Goal: Information Seeking & Learning: Learn about a topic

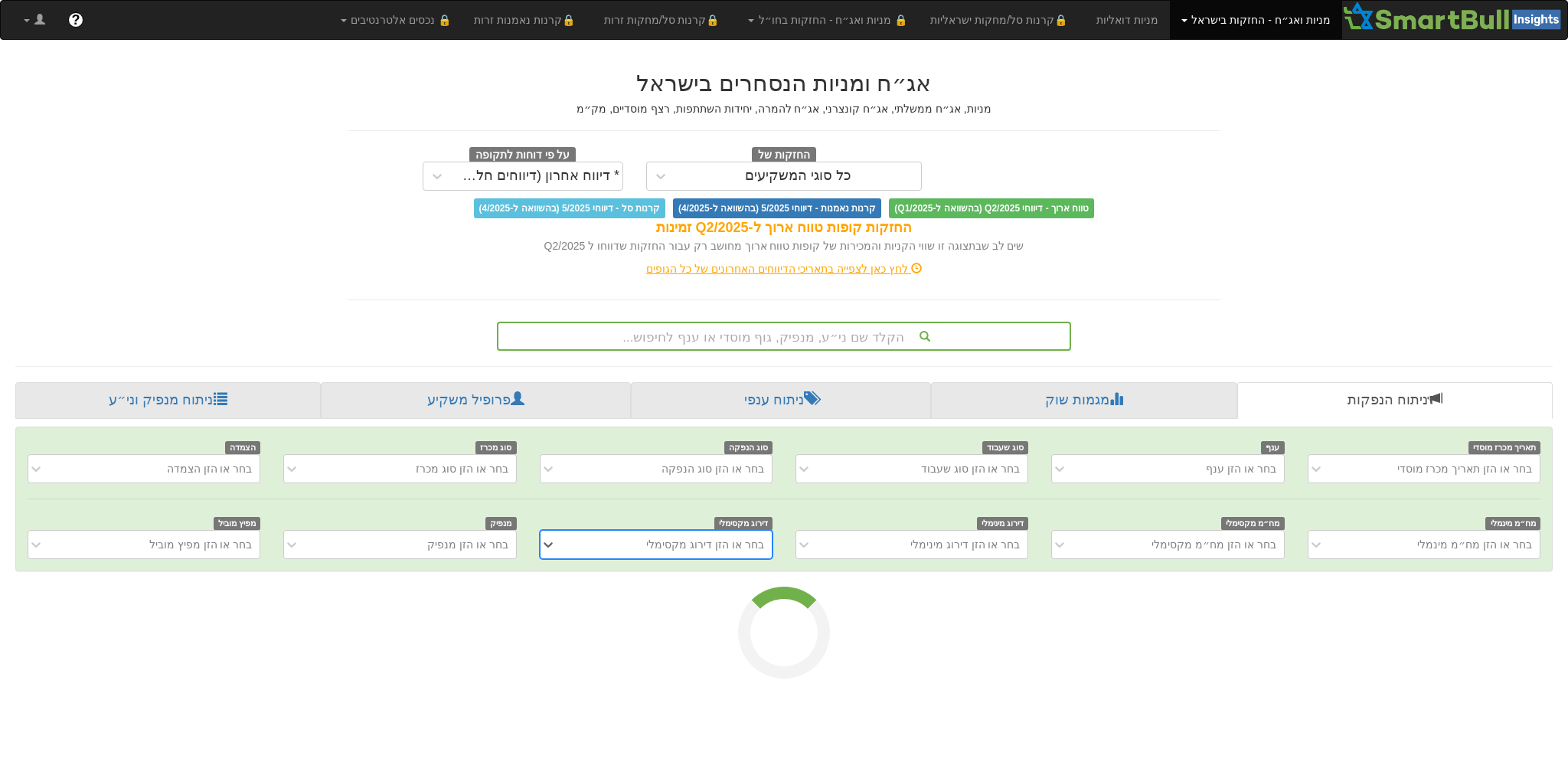
click at [650, 334] on div "הקלד שם ני״ע, מנפיק, גוף מוסדי או ענף לחיפוש..." at bounding box center [784, 336] width 572 height 26
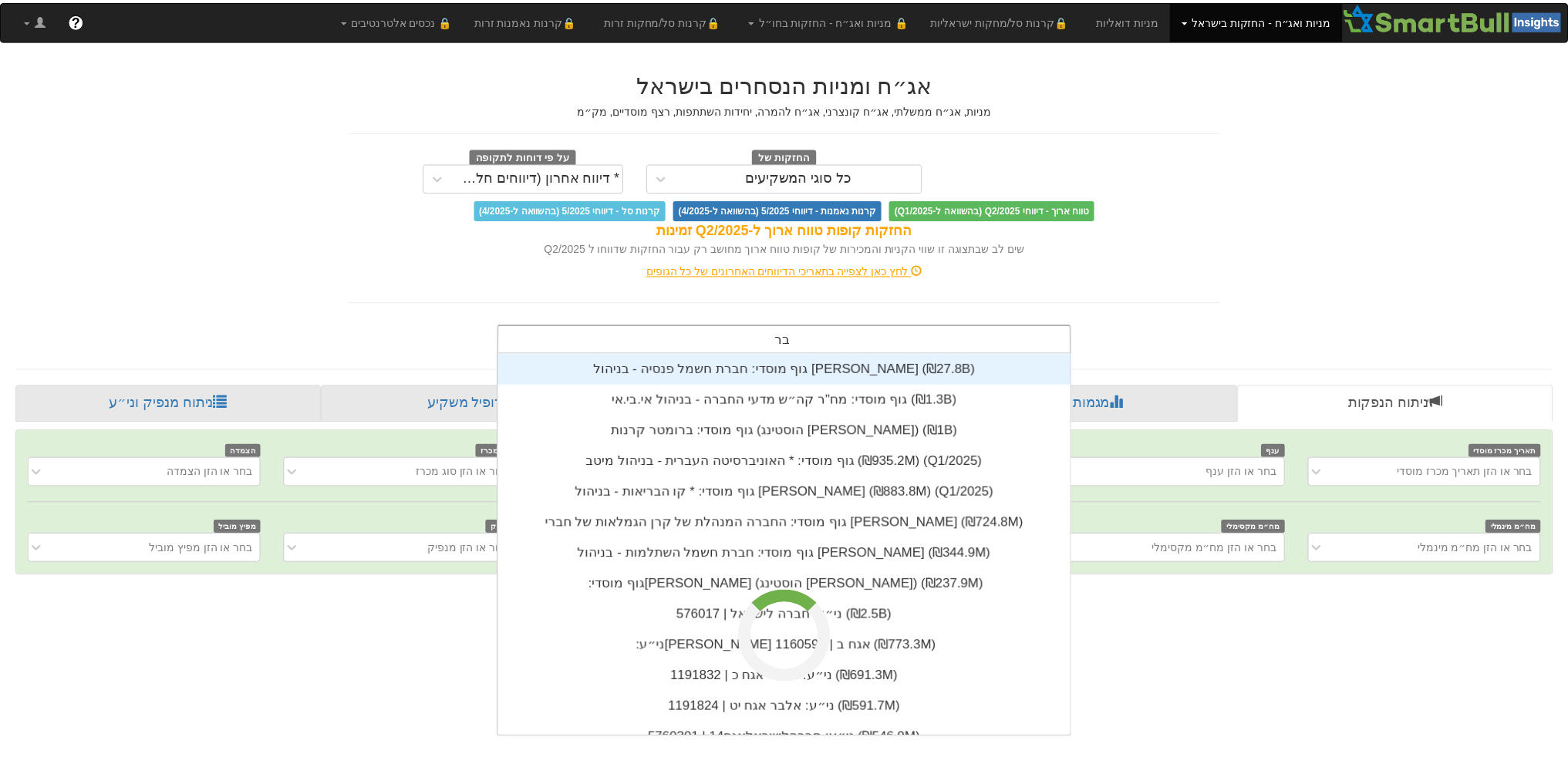
scroll to position [216, 0]
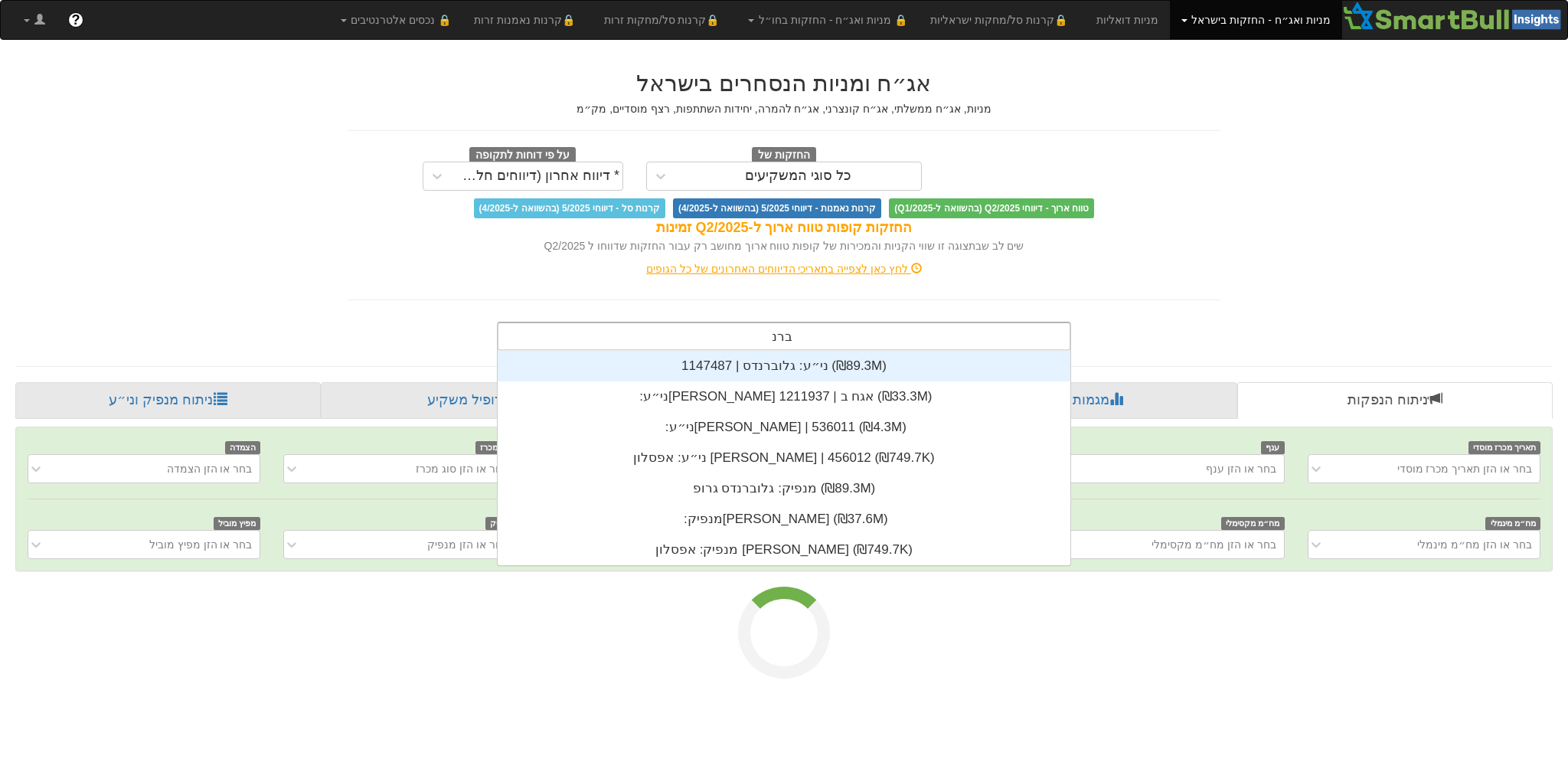
type input "ברנד"
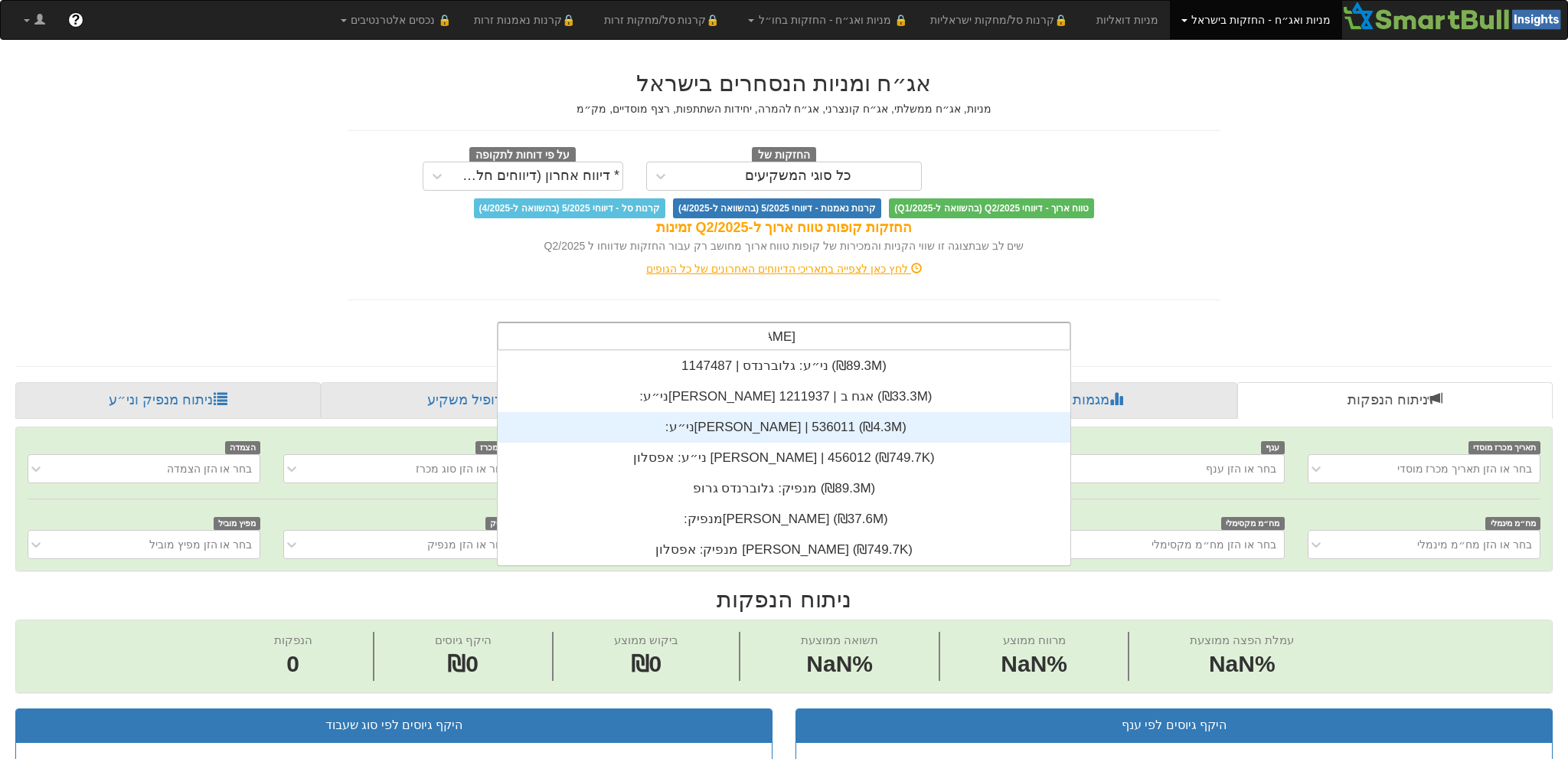
click at [698, 436] on div "ני״ע: ‏ברנד | 536011 ‎(₪4.3M)‎" at bounding box center [784, 428] width 572 height 31
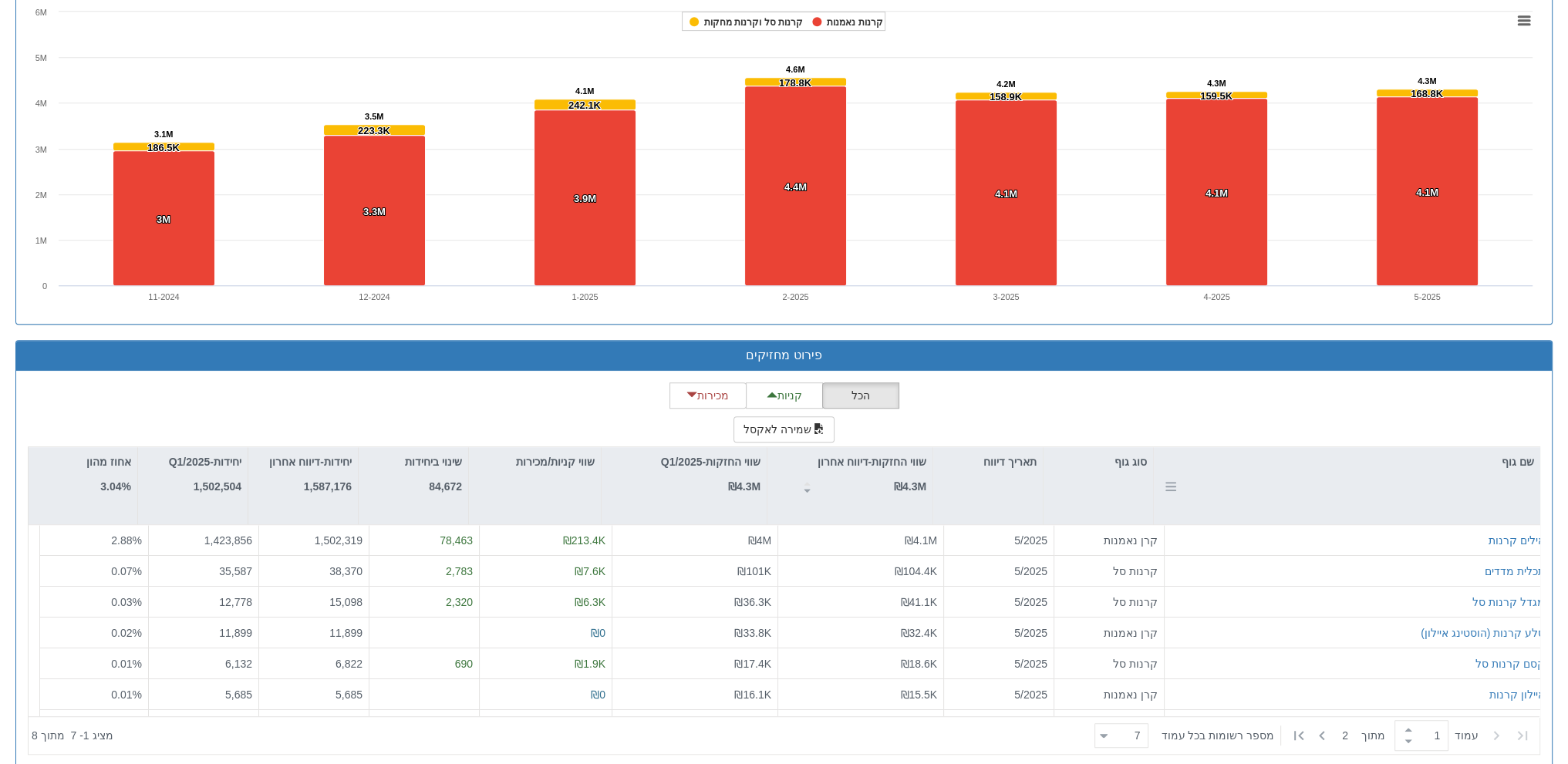
scroll to position [1070, 0]
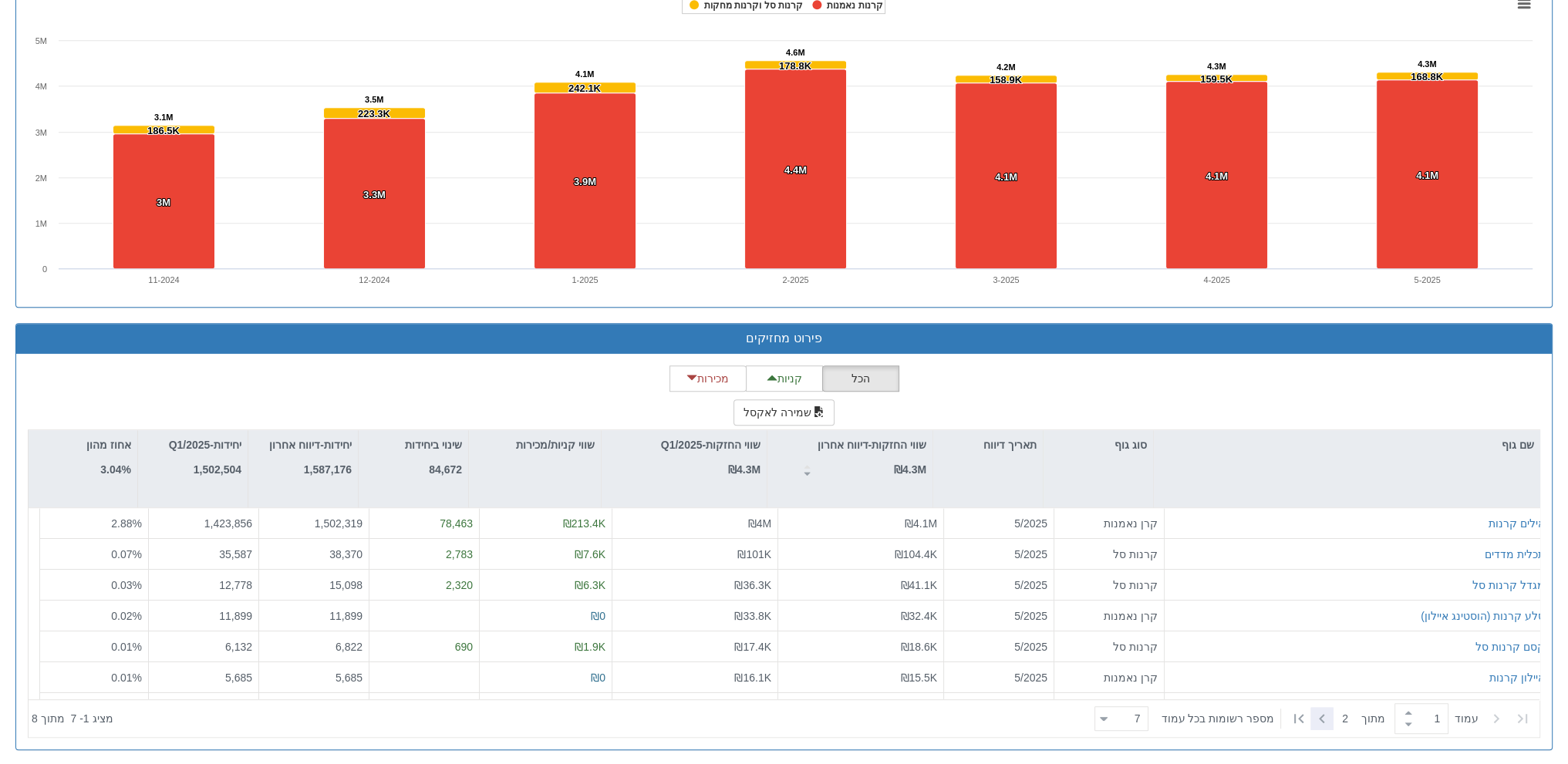
click at [1320, 715] on icon at bounding box center [1321, 718] width 18 height 18
type input "2"
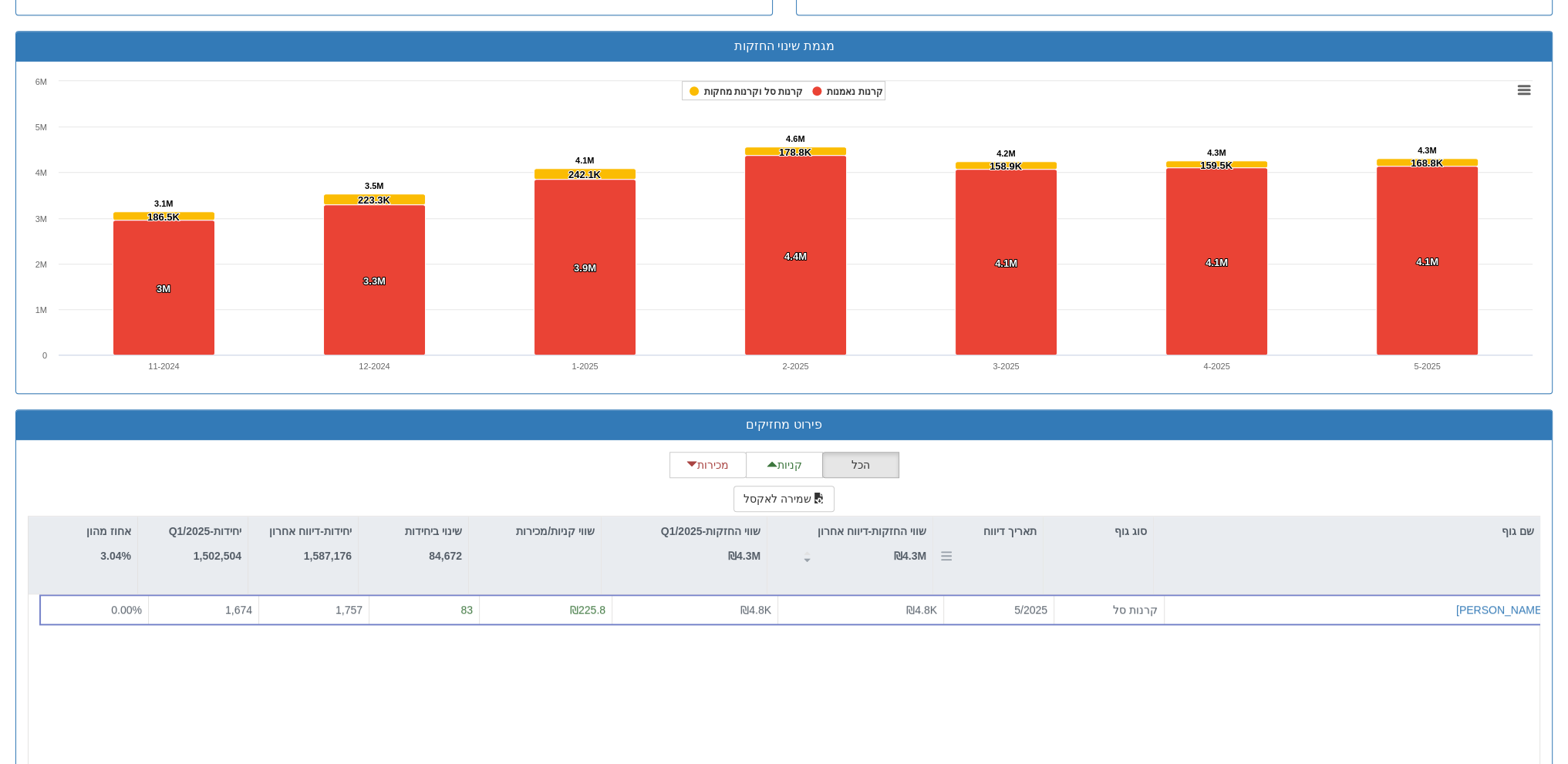
scroll to position [975, 0]
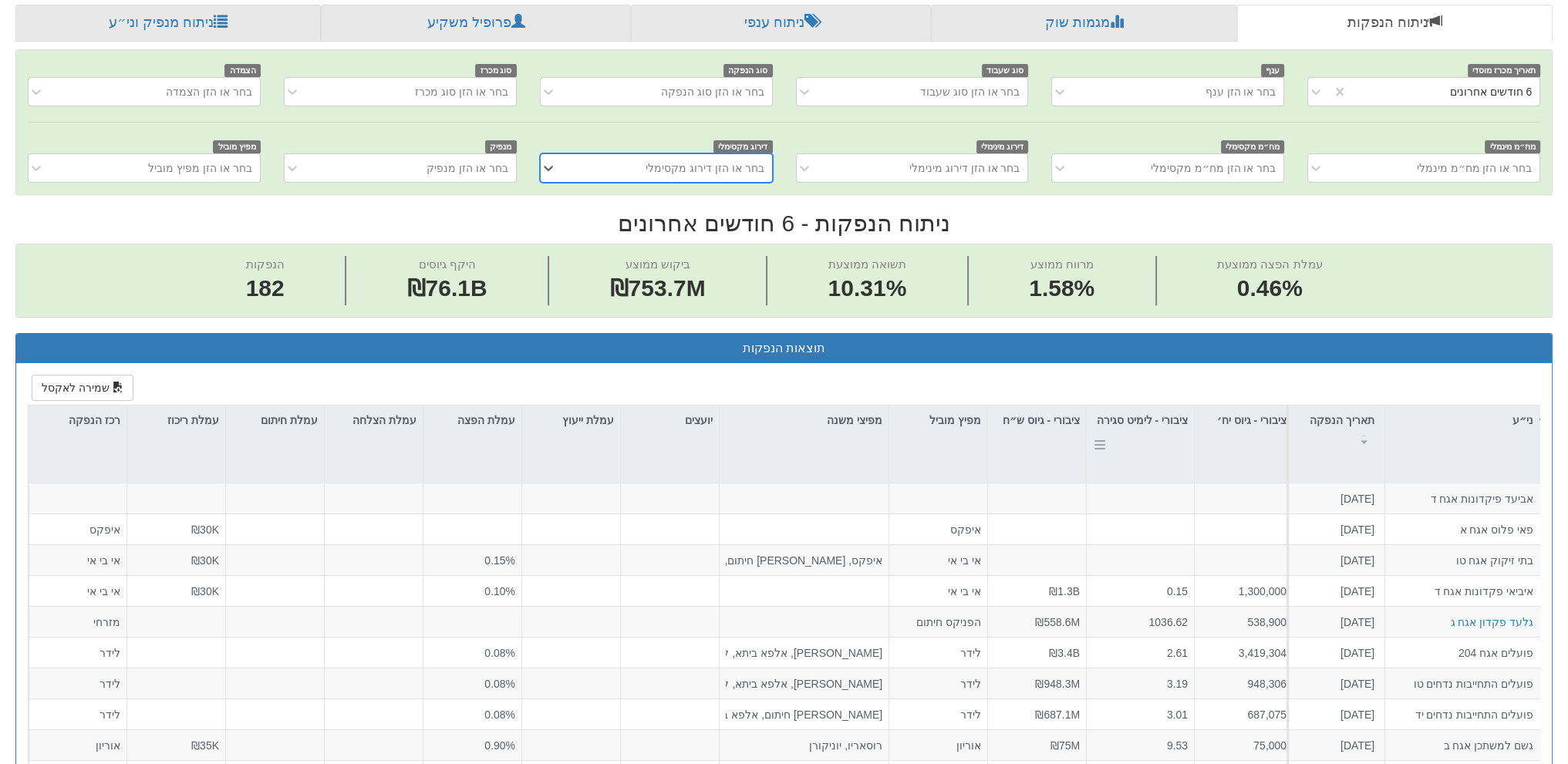
scroll to position [444, 0]
